Goal: Task Accomplishment & Management: Manage account settings

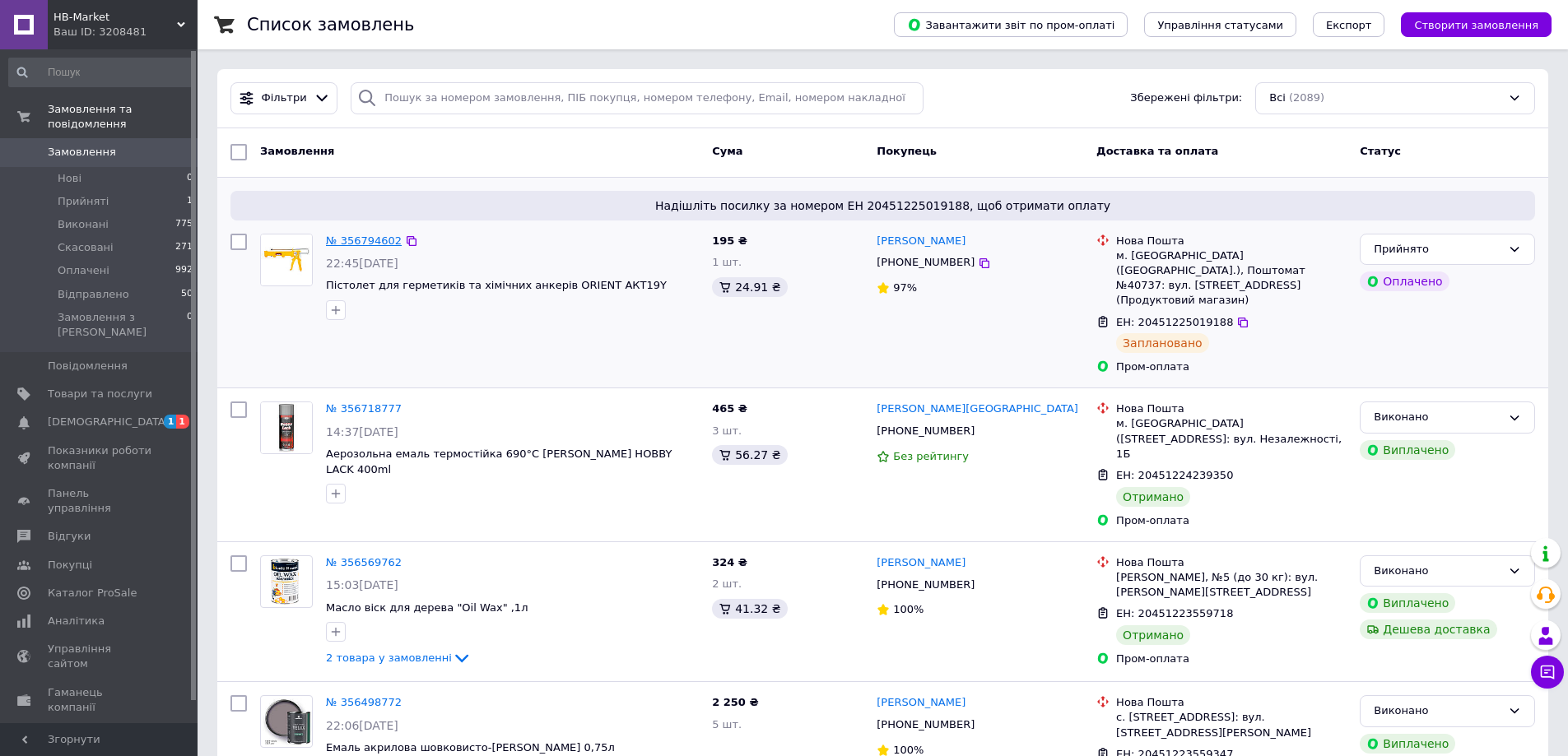
click at [353, 237] on link "№ 356794602" at bounding box center [363, 240] width 75 height 13
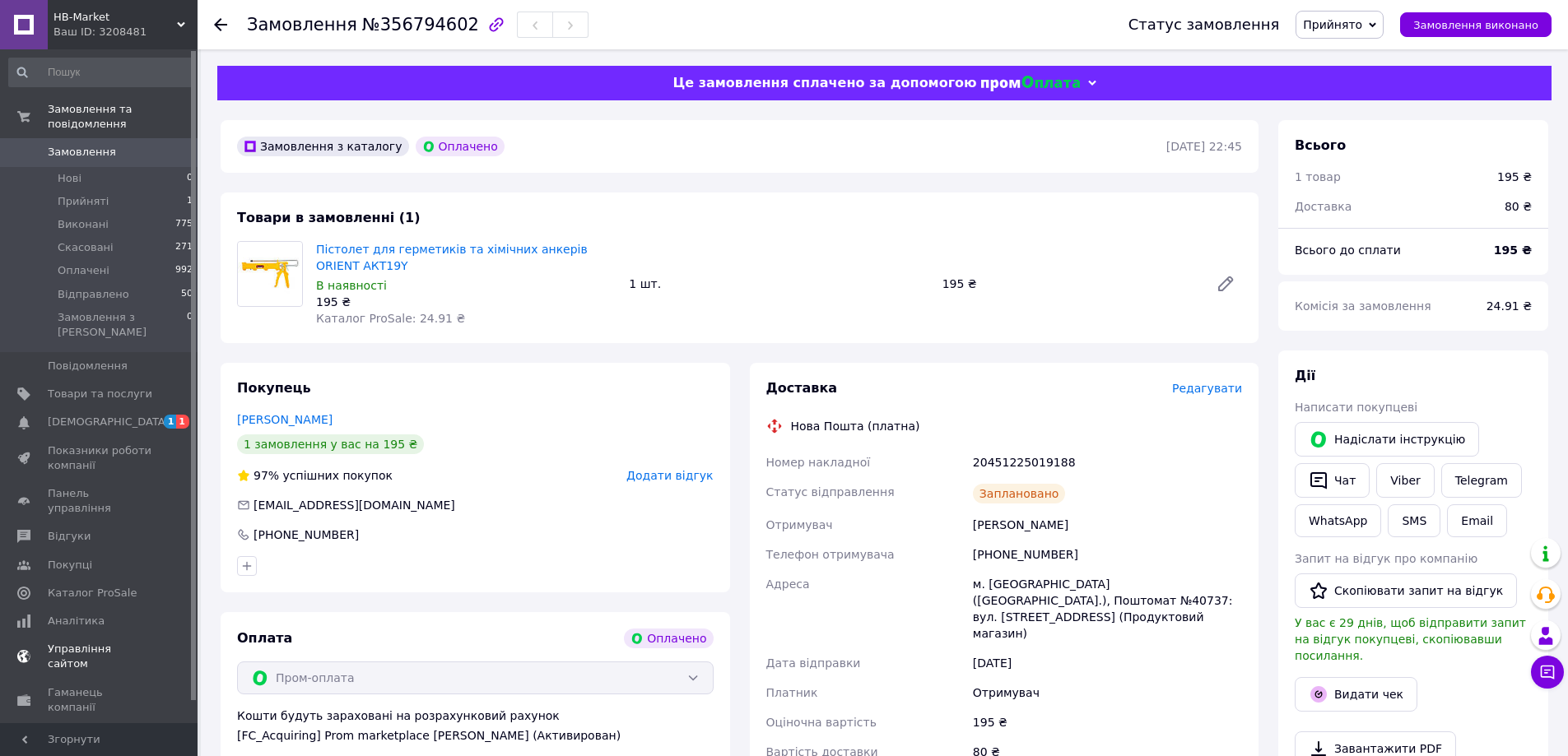
click at [80, 414] on span "[DEMOGRAPHIC_DATA]" at bounding box center [108, 421] width 122 height 14
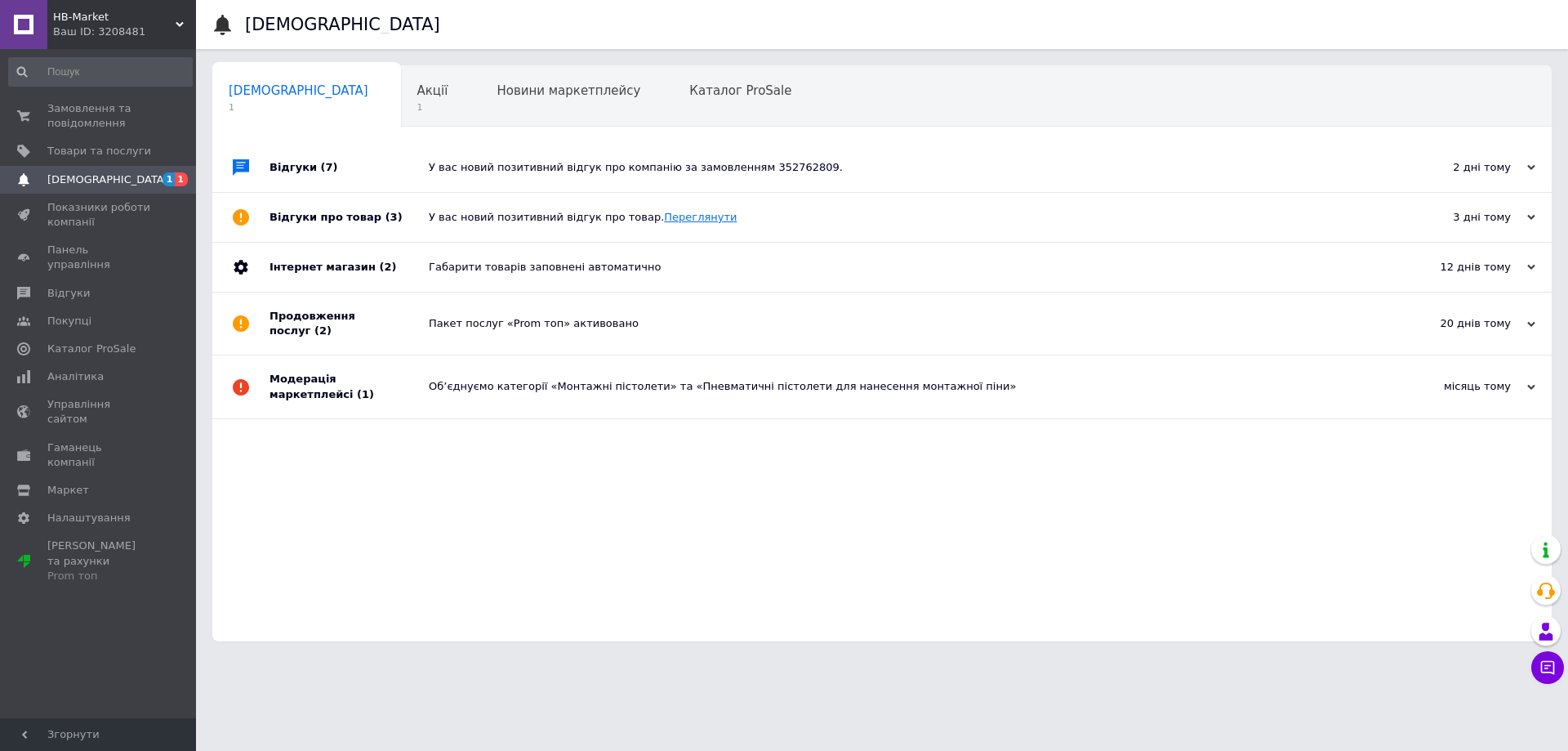
click at [671, 214] on link "Переглянути" at bounding box center [701, 217] width 73 height 12
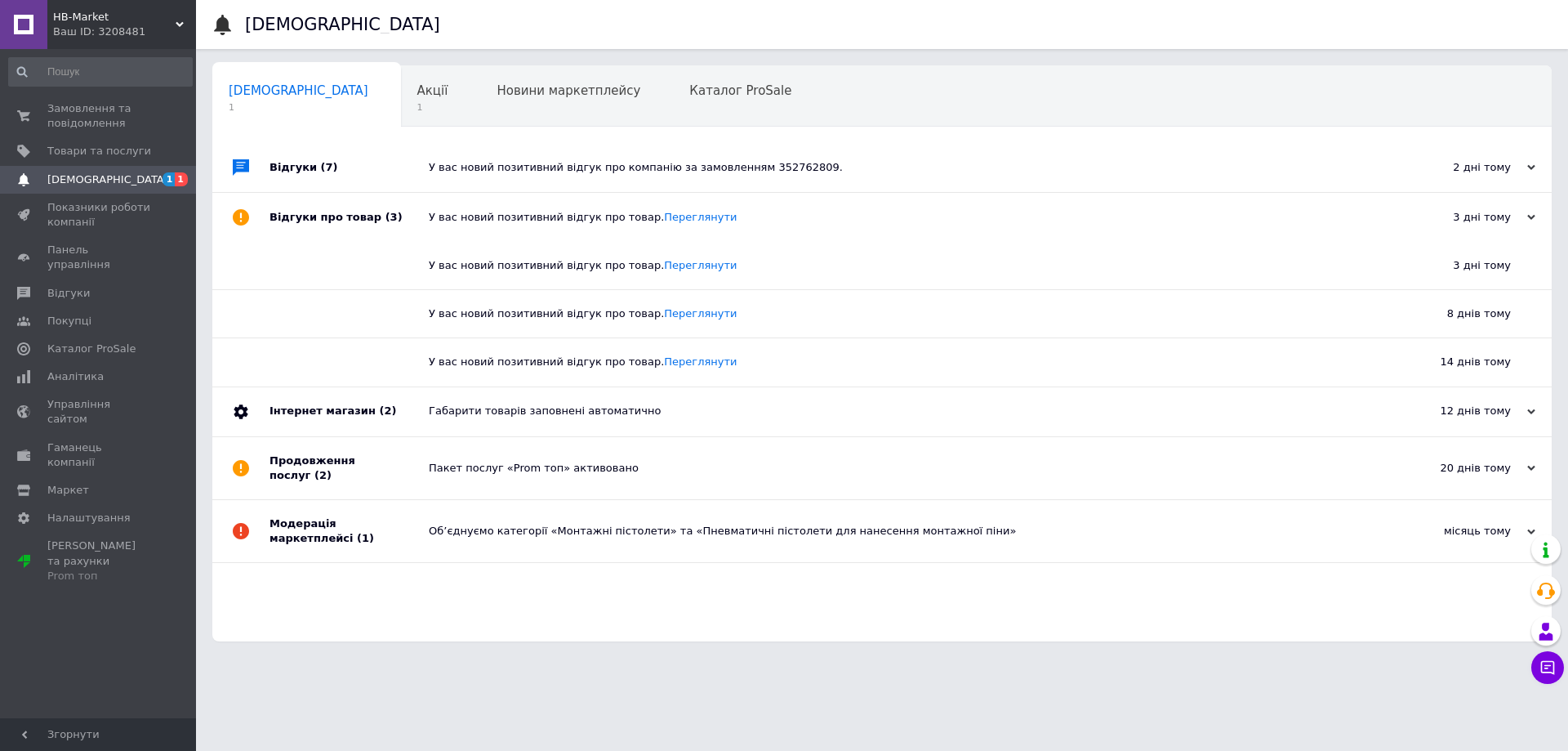
click at [604, 171] on div "У вас новий позитивний відгук про компанію за замовленням 352762809." at bounding box center [901, 167] width 944 height 14
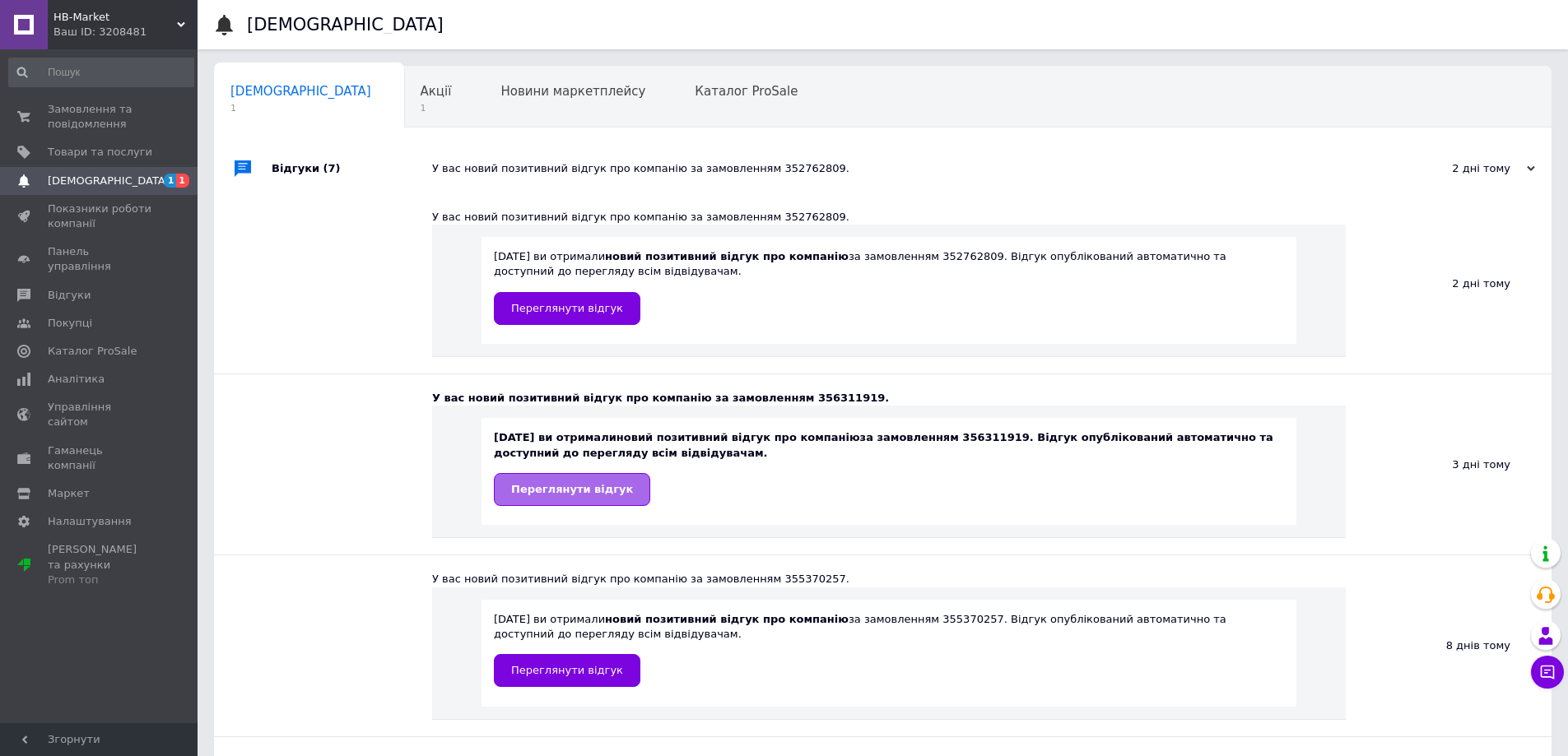
click at [575, 483] on span "Переглянути відгук" at bounding box center [572, 489] width 122 height 13
click at [420, 98] on span "Акції" at bounding box center [436, 91] width 31 height 14
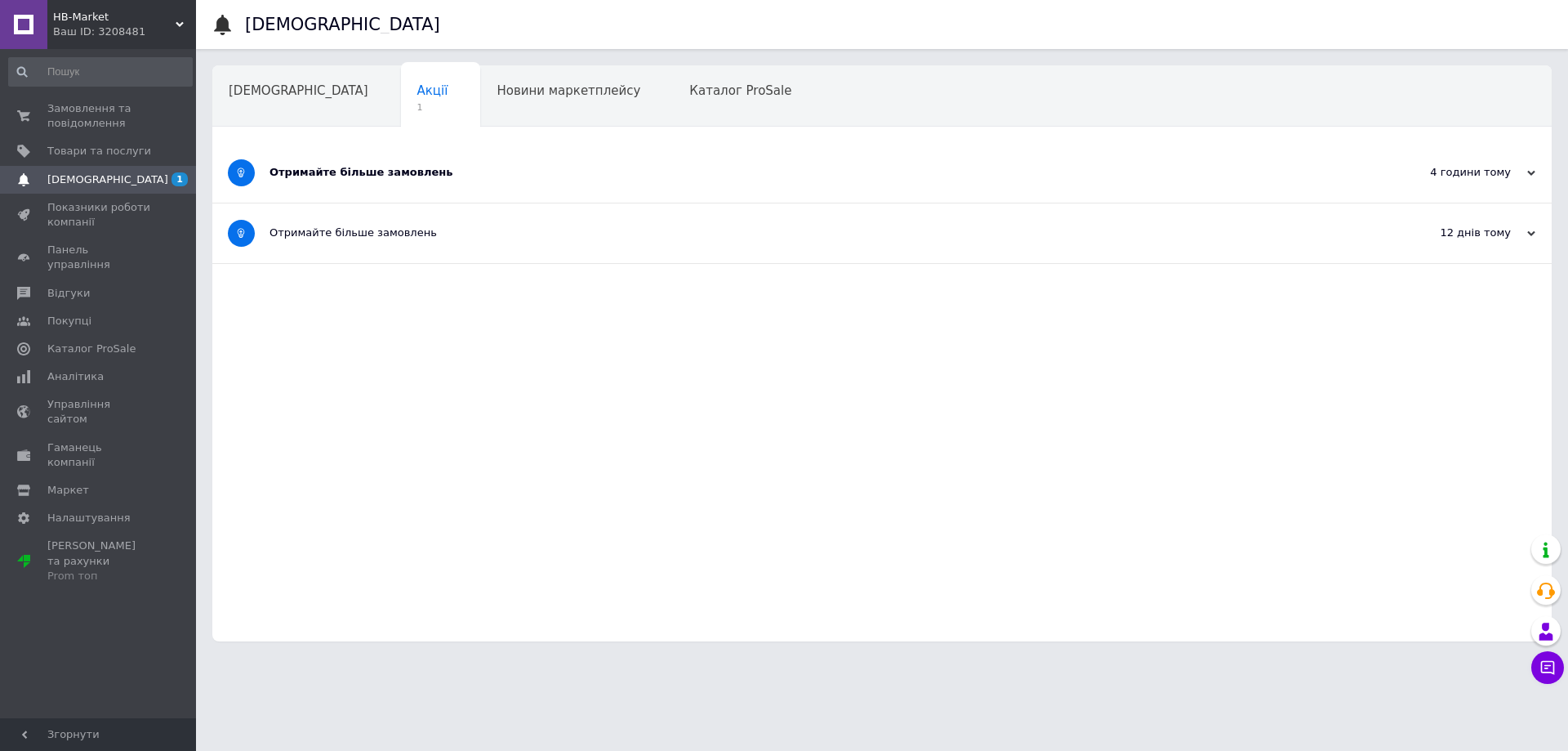
click at [407, 176] on div "Отримайте більше замовлень" at bounding box center [821, 172] width 1103 height 14
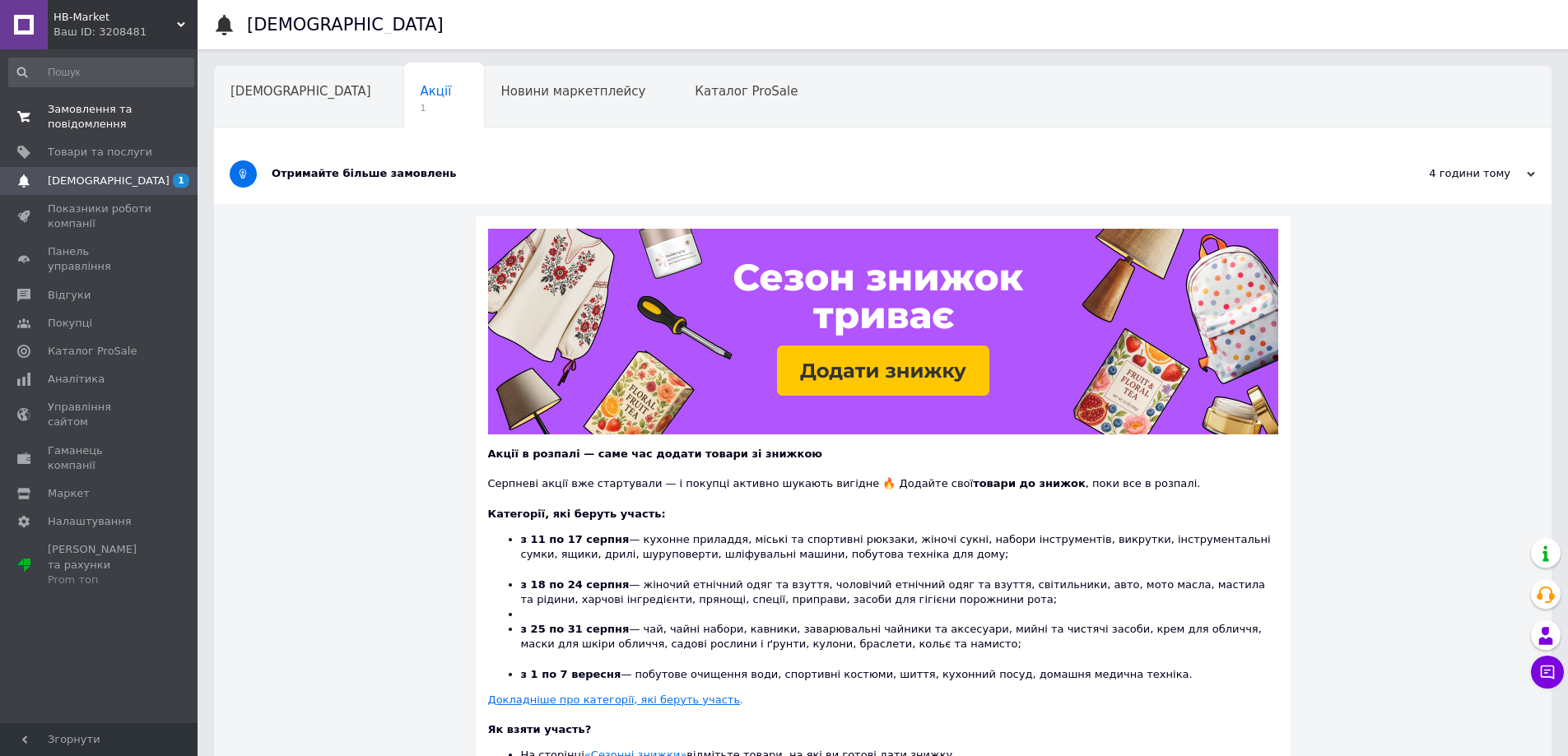
click at [81, 110] on span "Замовлення та повідомлення" at bounding box center [100, 117] width 104 height 30
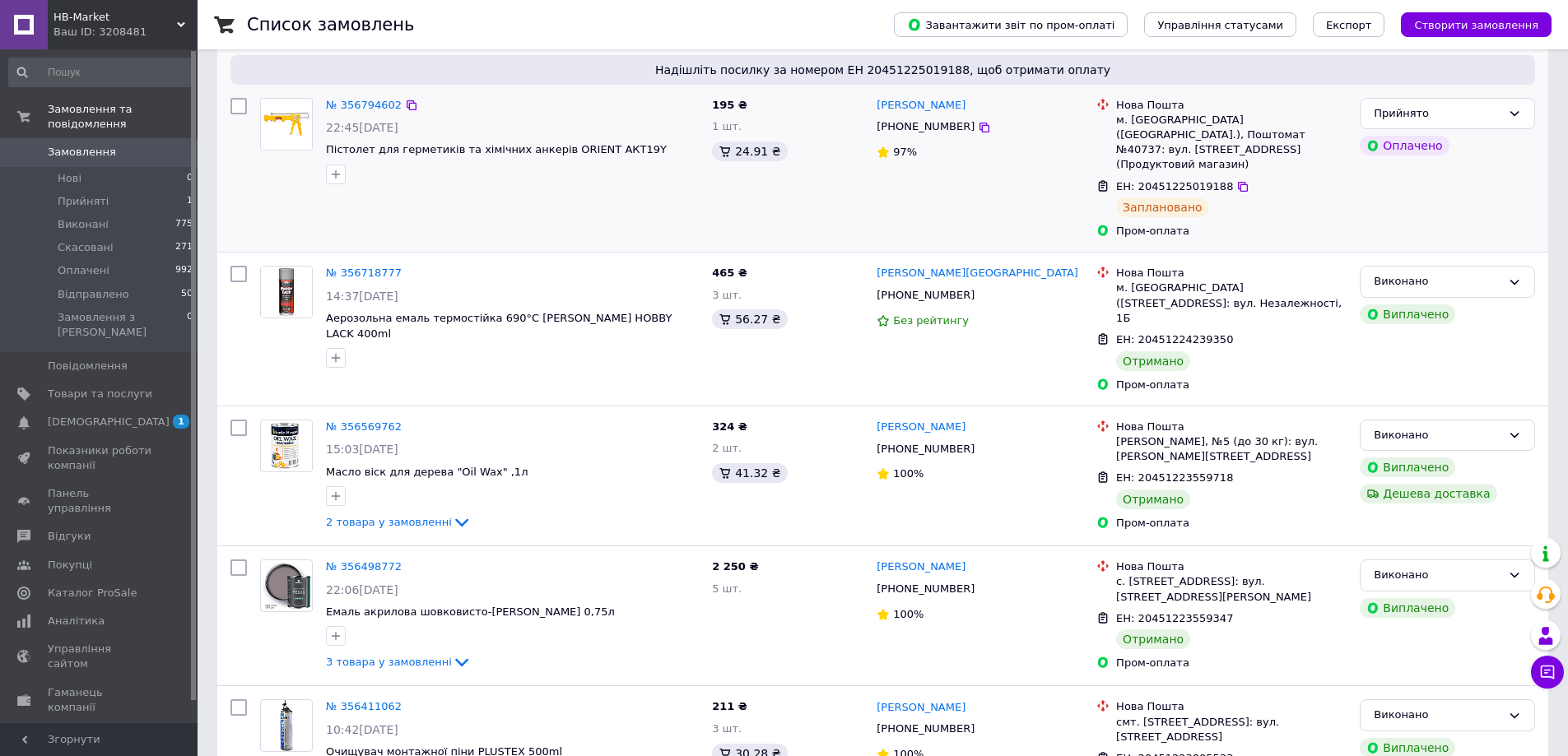
scroll to position [164, 0]
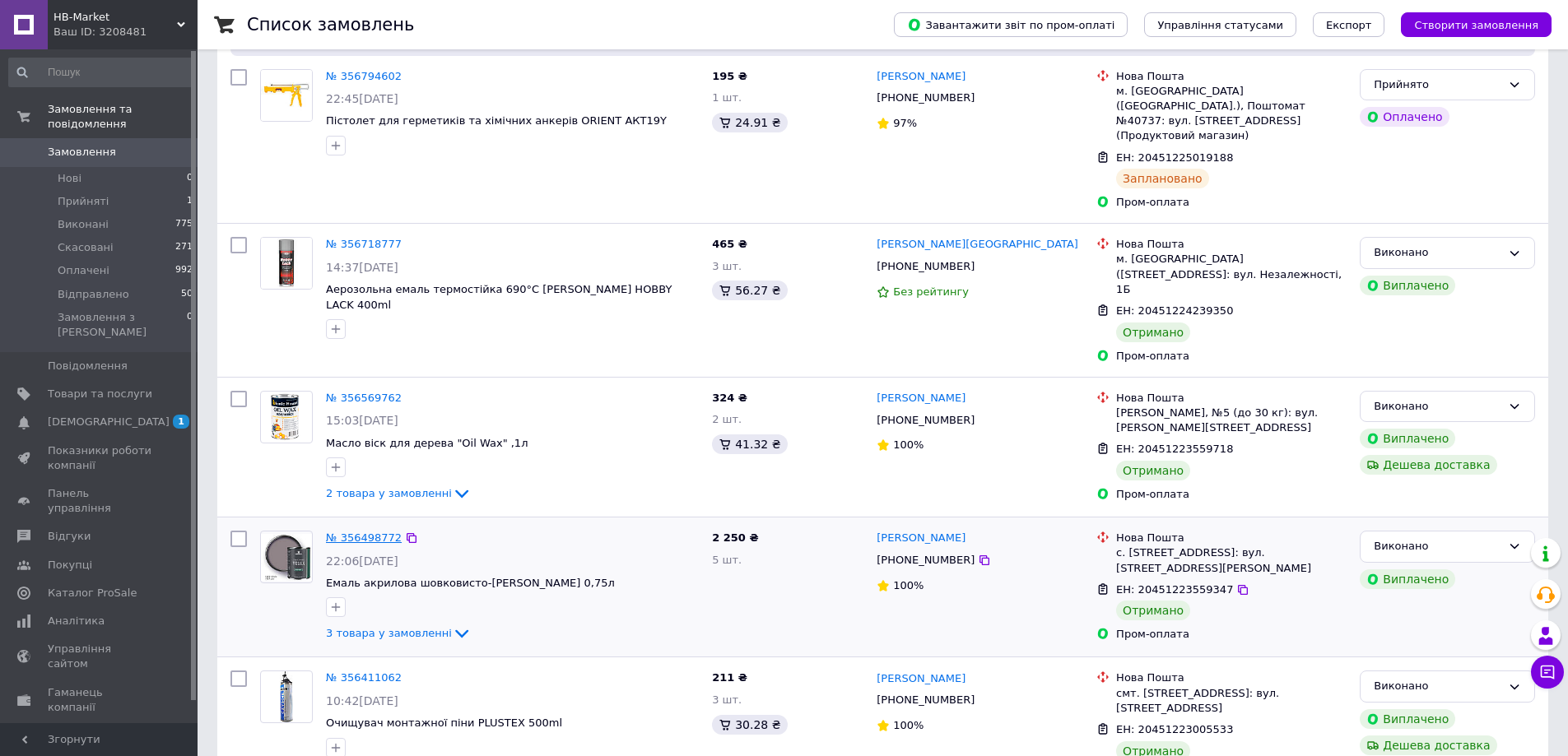
click at [384, 531] on link "№ 356498772" at bounding box center [363, 537] width 75 height 13
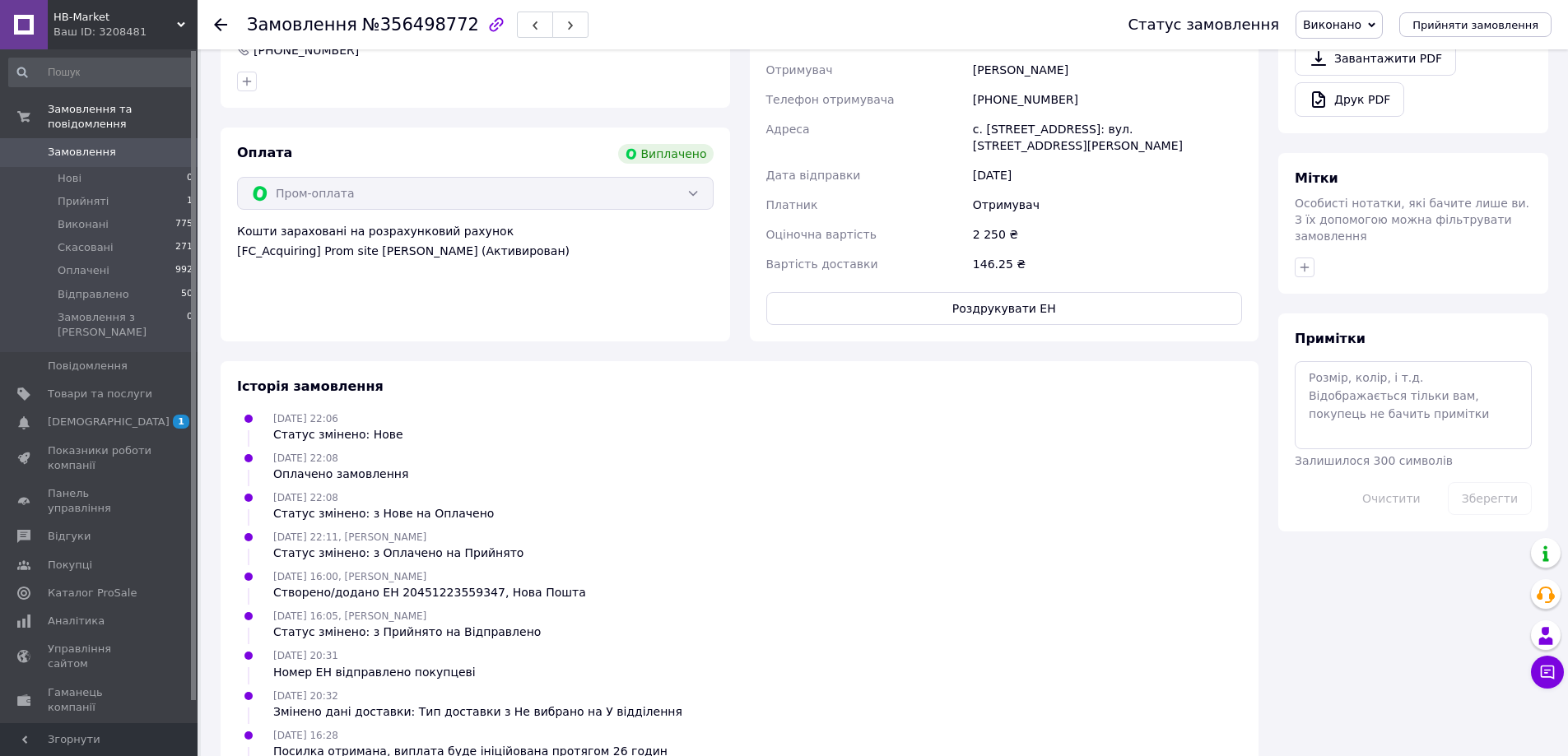
scroll to position [680, 0]
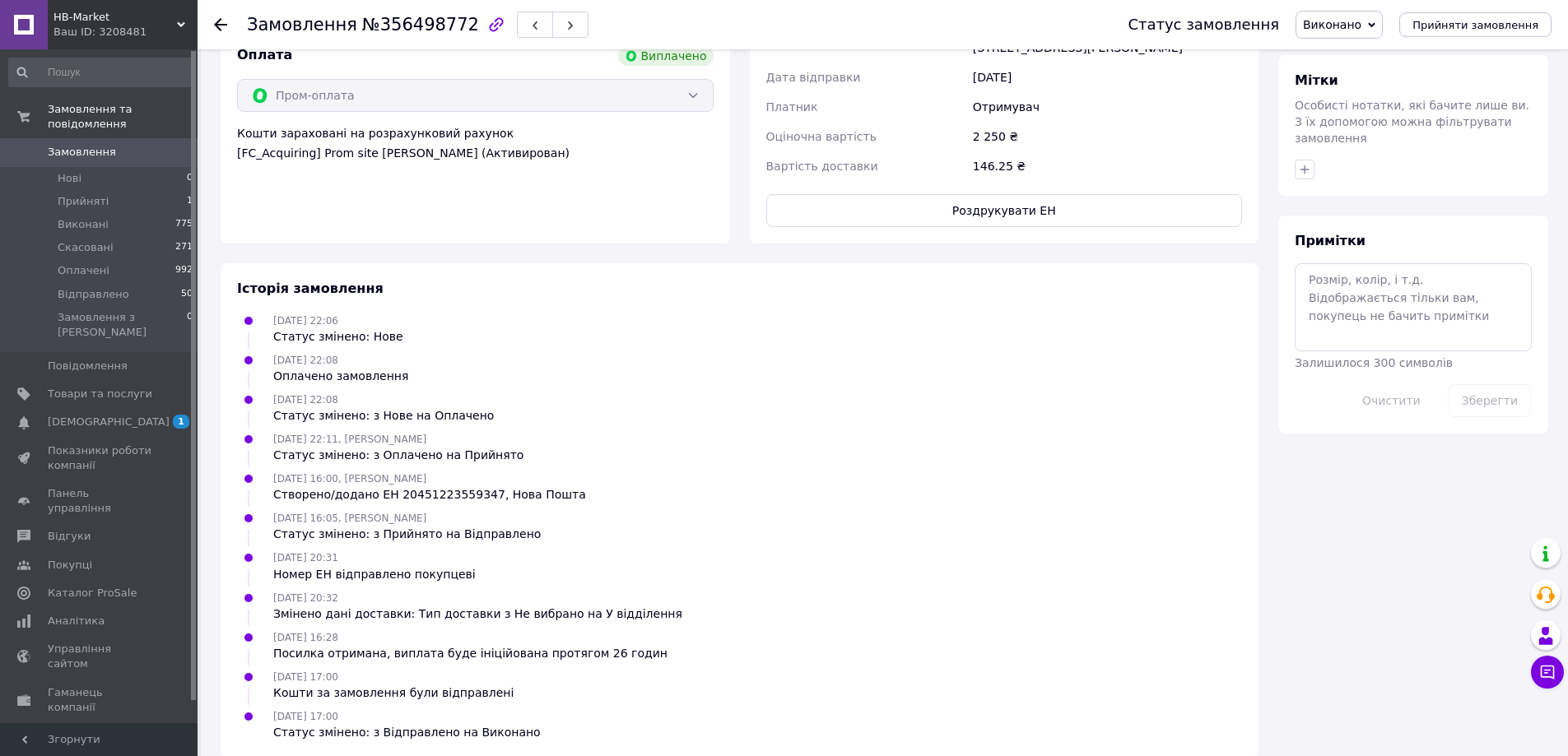
click at [221, 19] on icon at bounding box center [220, 25] width 14 height 14
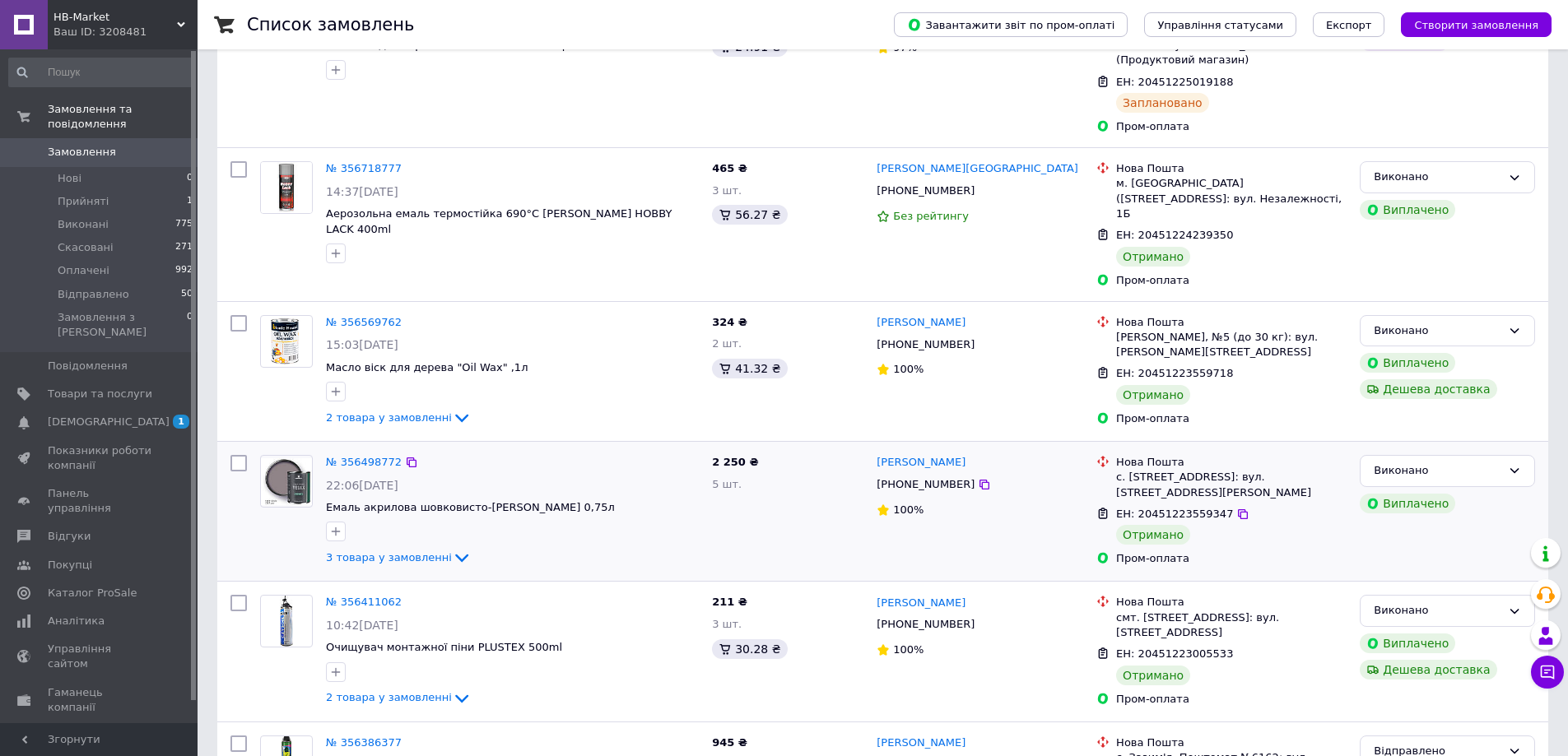
scroll to position [247, 0]
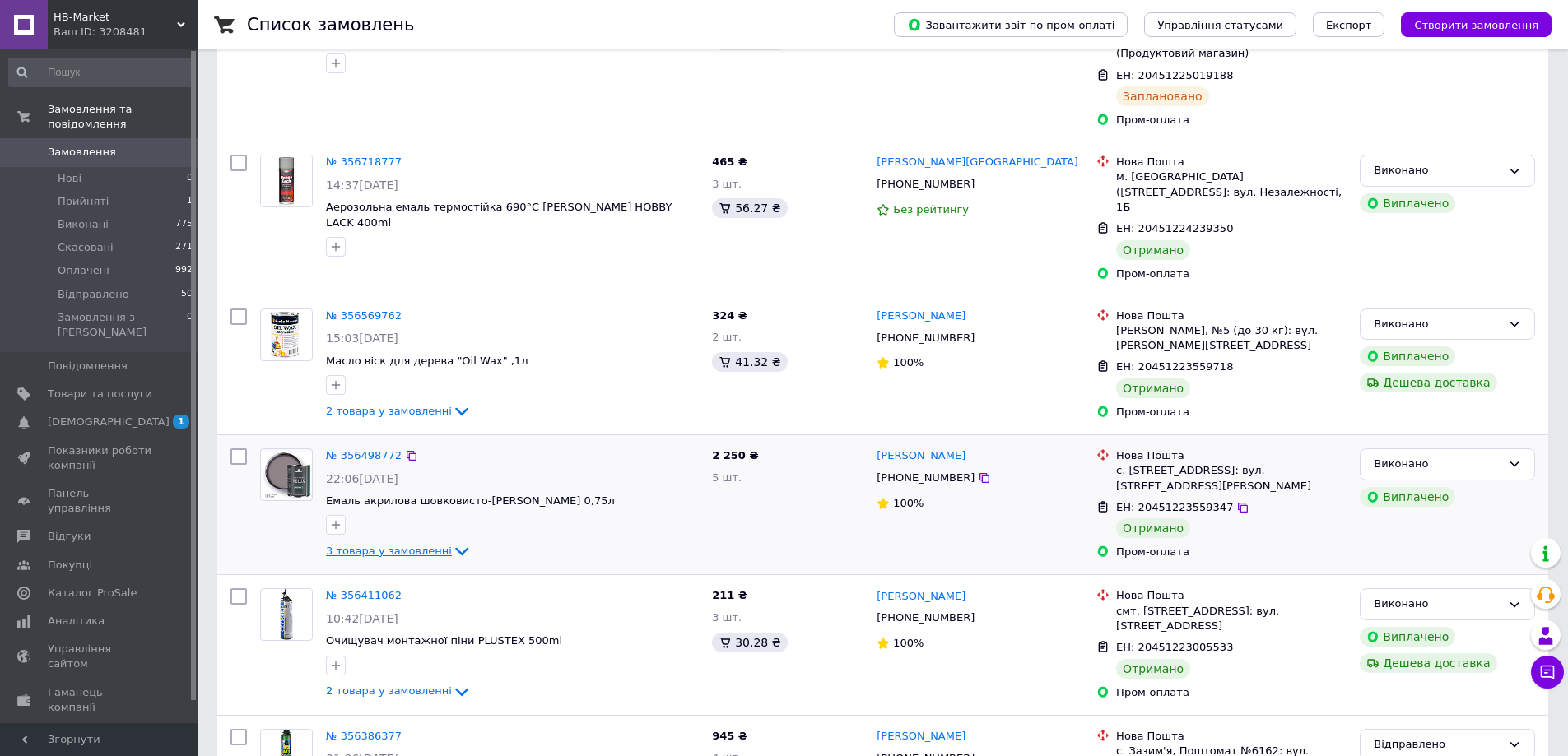
click at [452, 541] on icon at bounding box center [462, 550] width 19 height 19
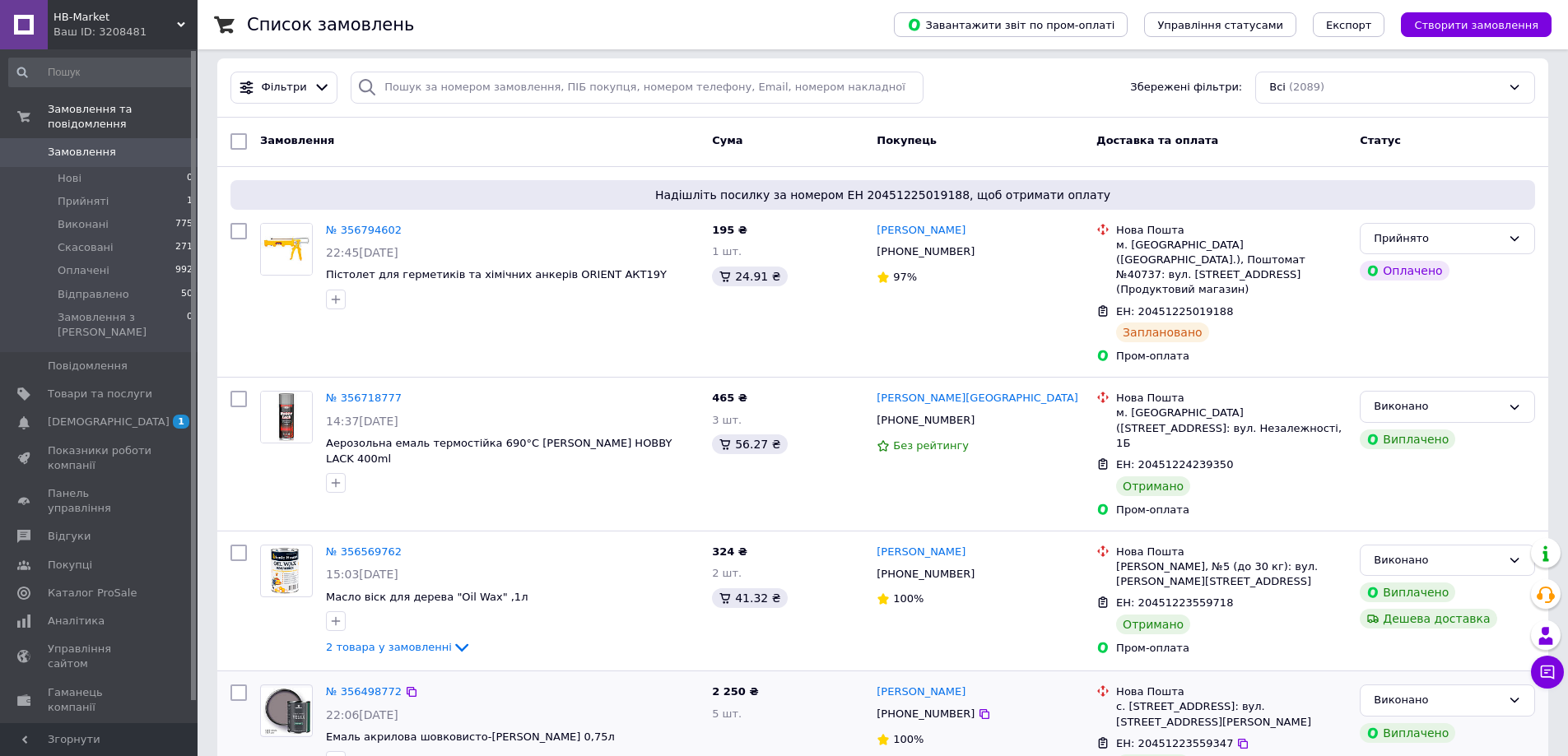
scroll to position [0, 0]
